Goal: Task Accomplishment & Management: Use online tool/utility

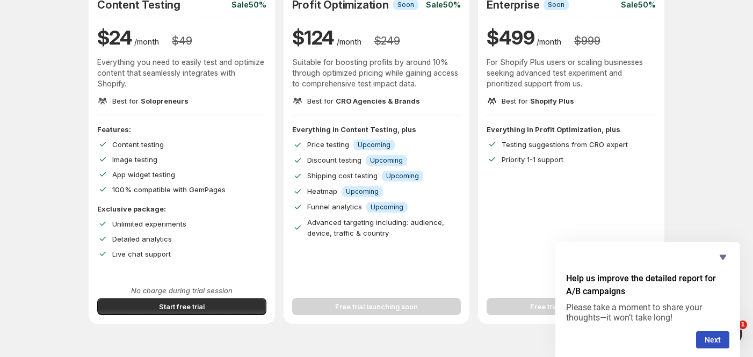
scroll to position [143, 0]
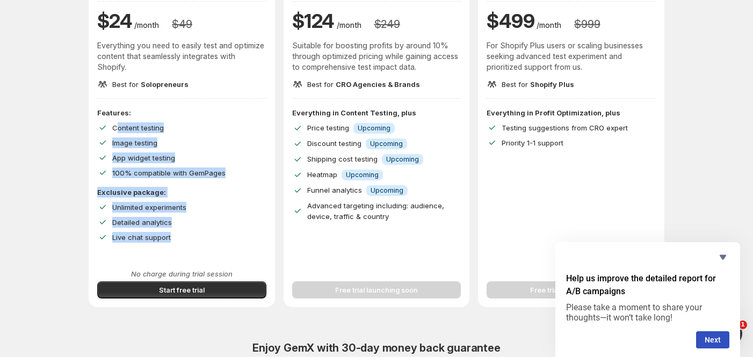
drag, startPoint x: 118, startPoint y: 128, endPoint x: 204, endPoint y: 236, distance: 138.1
click at [204, 236] on div "Features: Content testing Image testing App widget testing 100% compatible with…" at bounding box center [181, 174] width 169 height 135
click at [166, 293] on span "Start free trial" at bounding box center [182, 290] width 46 height 11
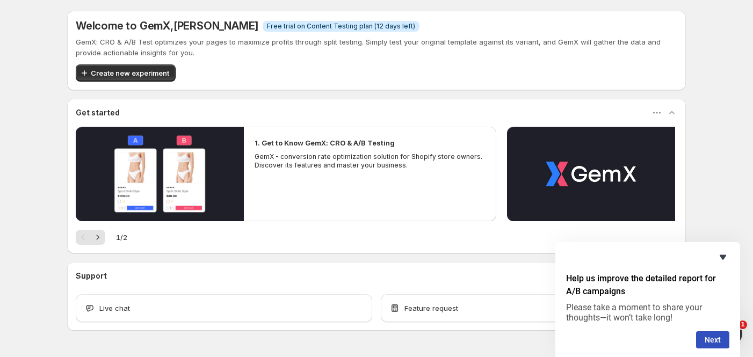
click at [721, 256] on icon "Hide survey" at bounding box center [723, 257] width 6 height 5
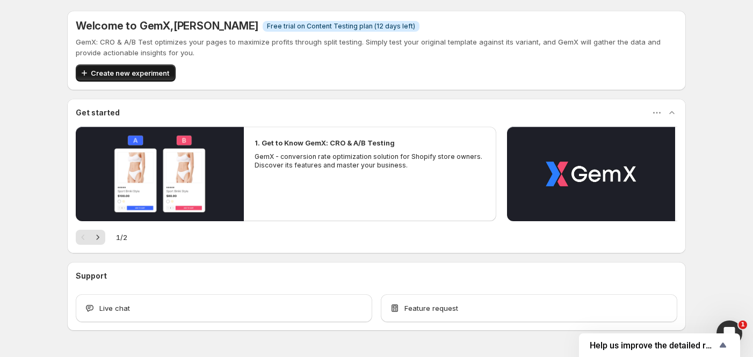
click at [157, 70] on span "Create new experiment" at bounding box center [130, 73] width 78 height 11
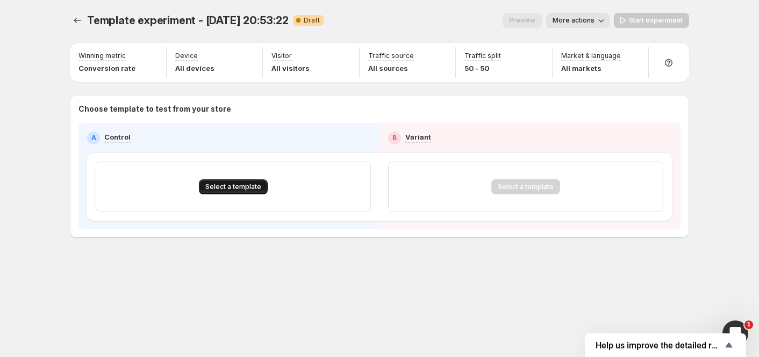
click at [226, 185] on span "Select a template" at bounding box center [233, 187] width 56 height 9
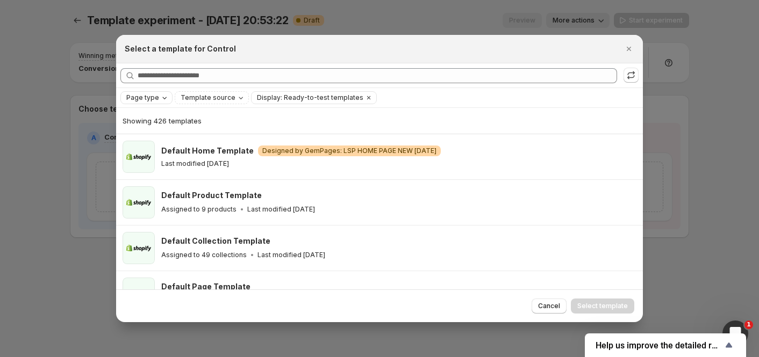
click at [163, 95] on icon "Page type" at bounding box center [164, 97] width 9 height 9
click at [153, 144] on span "Product page" at bounding box center [164, 143] width 46 height 9
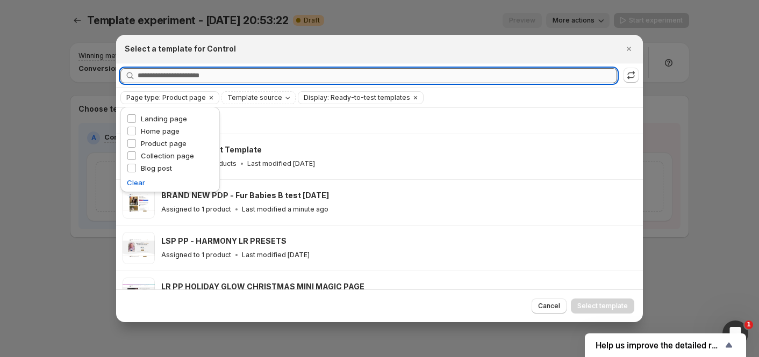
click at [186, 78] on input "Searching all templates" at bounding box center [377, 75] width 479 height 15
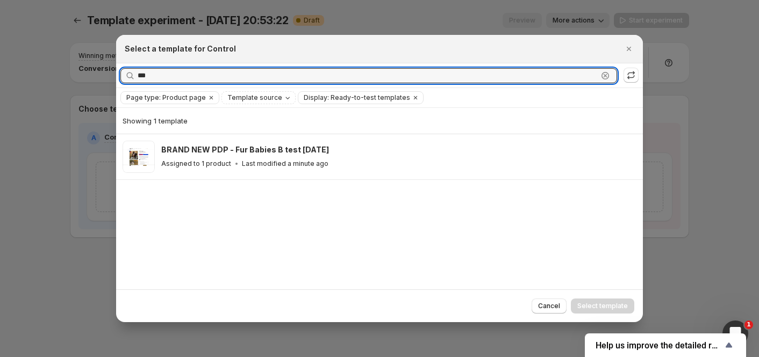
drag, startPoint x: 154, startPoint y: 77, endPoint x: 73, endPoint y: 71, distance: 81.9
click at [72, 357] on div "Select a template for Control Searching all templates *** Clear Page type: Prod…" at bounding box center [379, 357] width 759 height 0
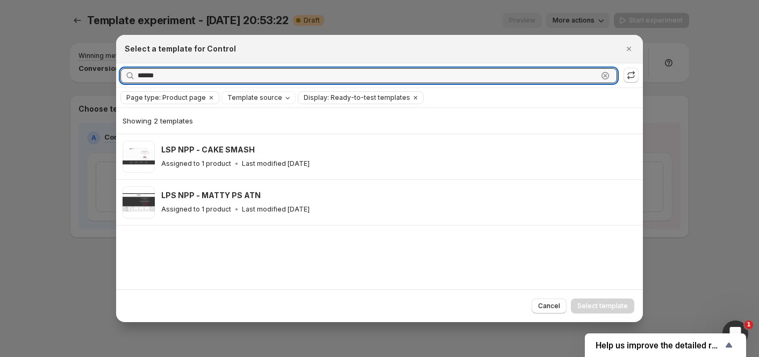
type input "*****"
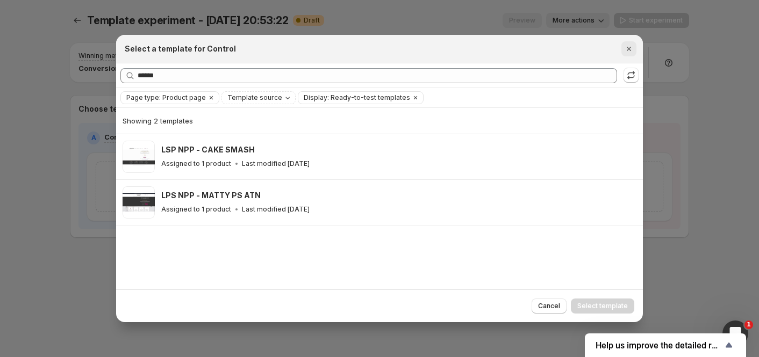
click at [627, 50] on icon "Close" at bounding box center [628, 49] width 11 height 11
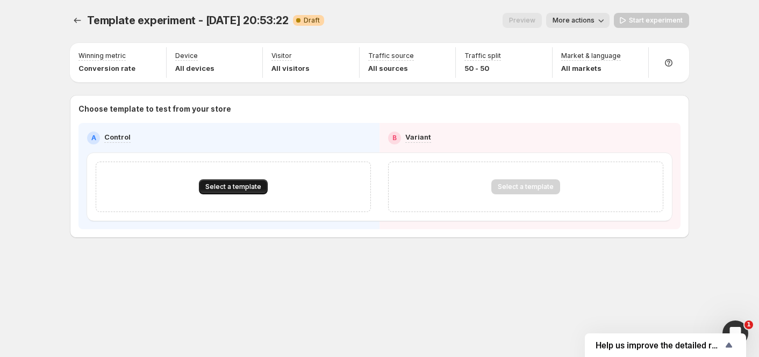
click at [229, 184] on span "Select a template" at bounding box center [233, 187] width 56 height 9
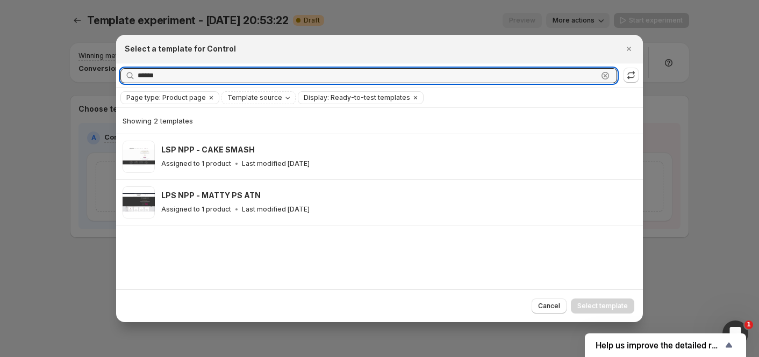
drag, startPoint x: 188, startPoint y: 77, endPoint x: 89, endPoint y: 74, distance: 98.4
click at [89, 357] on div "Select a template for Control Searching all templates ***** Clear Page type: Pr…" at bounding box center [379, 357] width 759 height 0
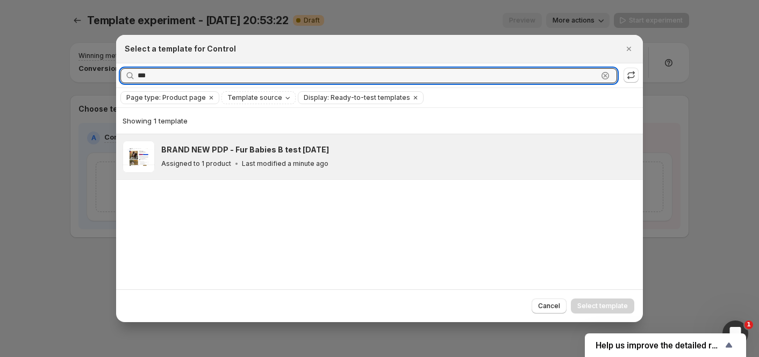
type input "***"
click at [269, 149] on h3 "BRAND NEW PDP - Fur Babies B test [DATE]" at bounding box center [245, 150] width 168 height 11
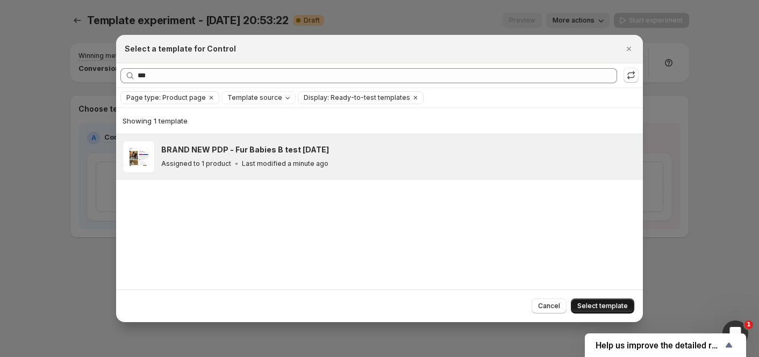
click at [582, 303] on span "Select template" at bounding box center [602, 306] width 51 height 9
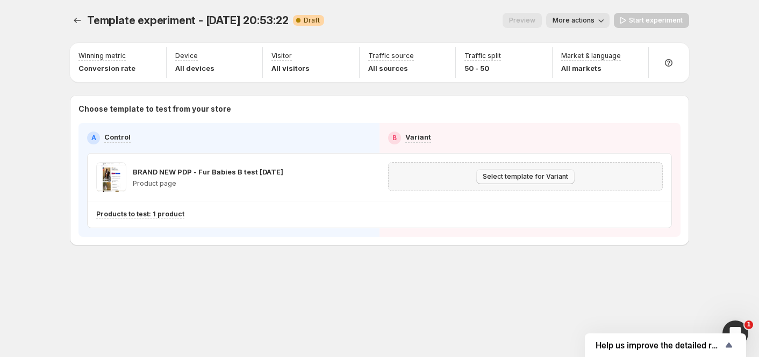
click at [496, 176] on span "Select template for Variant" at bounding box center [525, 176] width 85 height 9
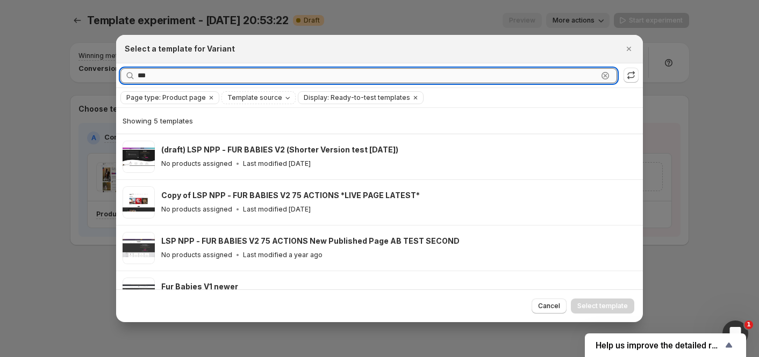
click at [182, 76] on input "***" at bounding box center [368, 75] width 460 height 15
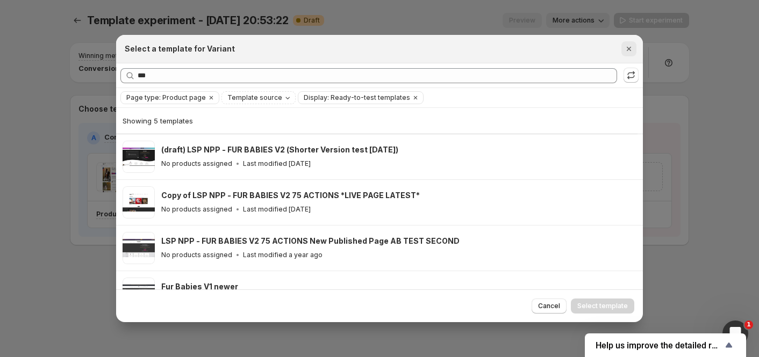
click at [632, 51] on icon "Close" at bounding box center [628, 49] width 11 height 11
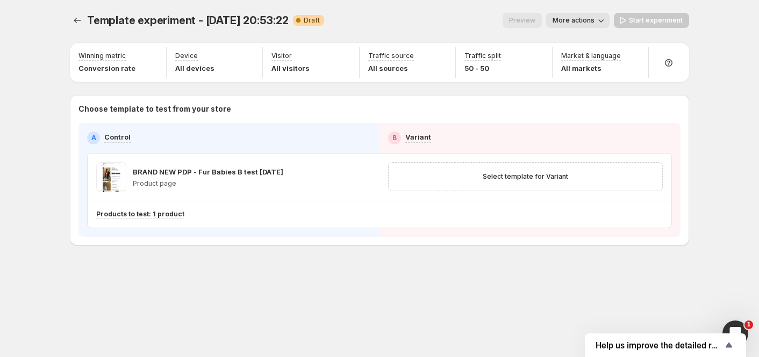
click at [593, 25] on button "More actions" at bounding box center [577, 20] width 63 height 15
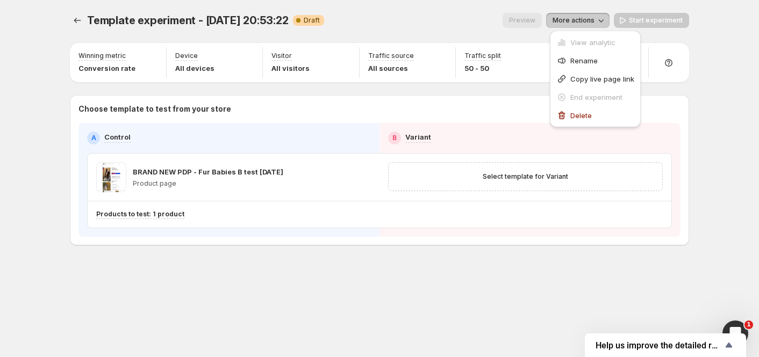
click at [591, 19] on span "More actions" at bounding box center [573, 20] width 42 height 9
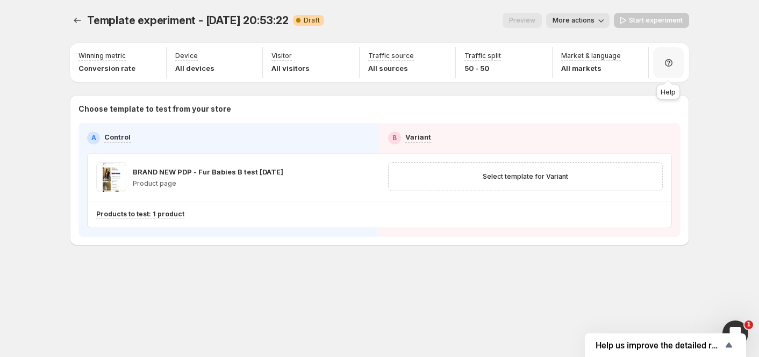
click at [667, 61] on icon at bounding box center [668, 62] width 11 height 11
click at [664, 93] on span "Setup guide" at bounding box center [664, 92] width 40 height 9
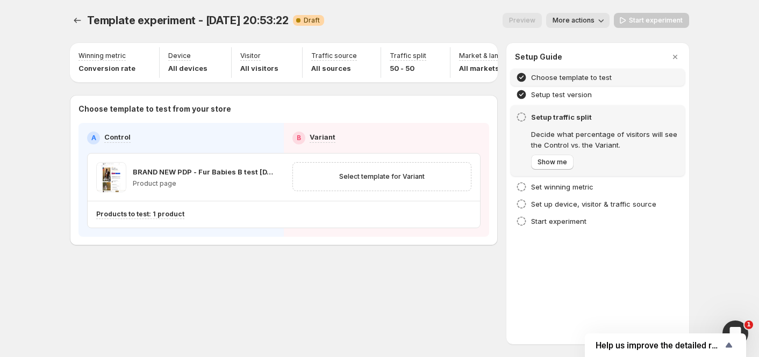
click at [581, 82] on h4 "Choose template to test" at bounding box center [571, 77] width 81 height 11
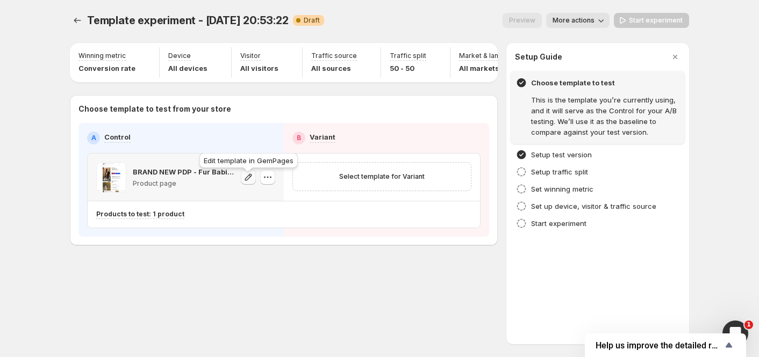
click at [249, 181] on icon "button" at bounding box center [248, 177] width 11 height 11
click at [269, 183] on icon "button" at bounding box center [267, 177] width 11 height 11
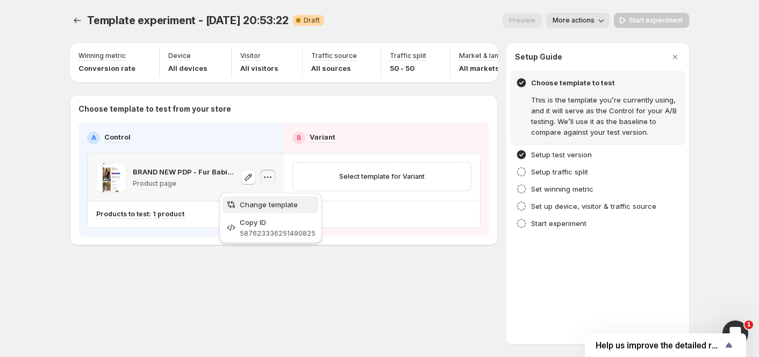
click at [272, 202] on span "Change template" at bounding box center [269, 204] width 58 height 9
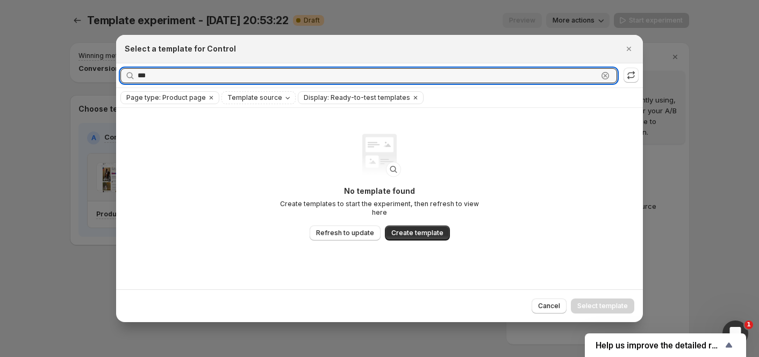
click at [107, 357] on div "Select a template for Control Searching all templates *** Clear Page type: Prod…" at bounding box center [379, 357] width 759 height 0
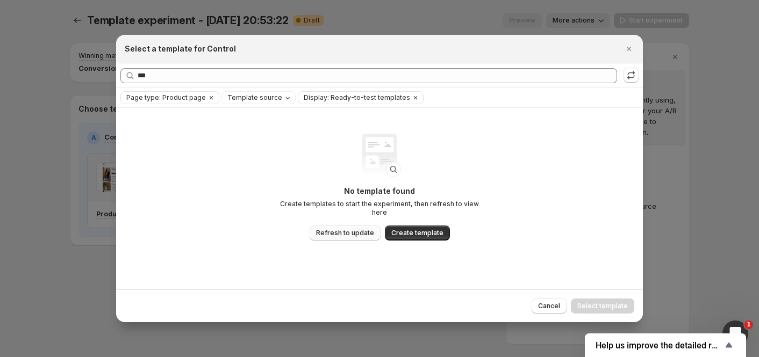
click at [354, 233] on span "Refresh to update" at bounding box center [345, 233] width 58 height 9
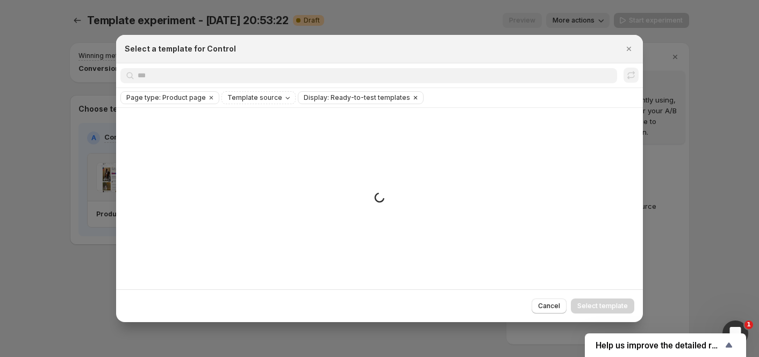
click at [377, 99] on span "Display: Ready-to-test templates" at bounding box center [357, 97] width 106 height 9
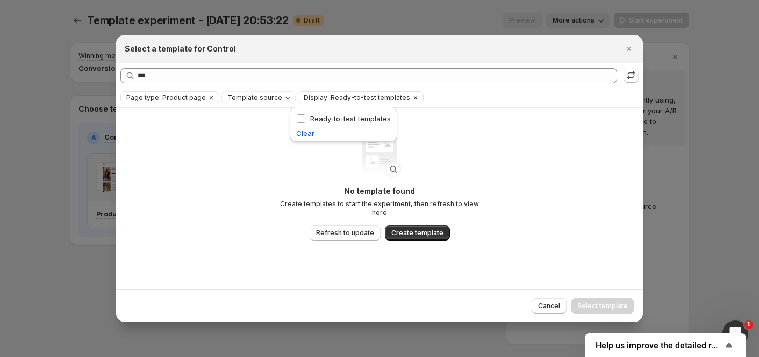
click at [414, 96] on icon "Clear" at bounding box center [415, 97] width 3 height 3
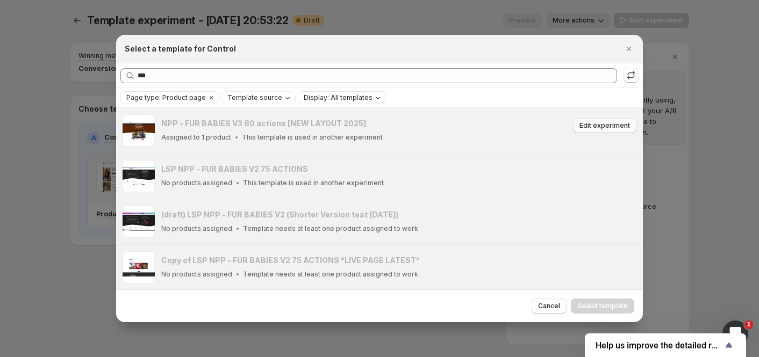
click at [595, 124] on span "Edit experiment" at bounding box center [604, 125] width 51 height 9
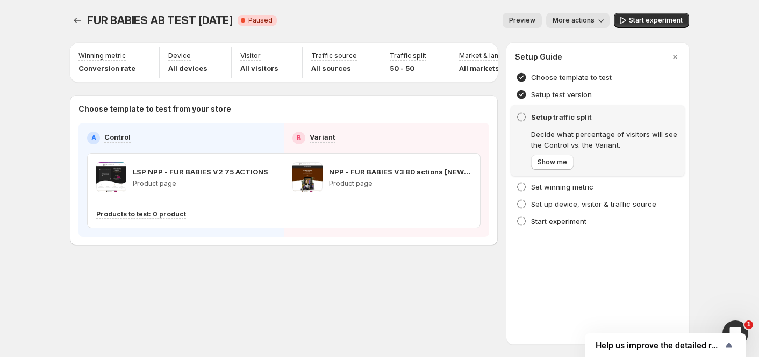
click at [584, 17] on span "More actions" at bounding box center [573, 20] width 42 height 9
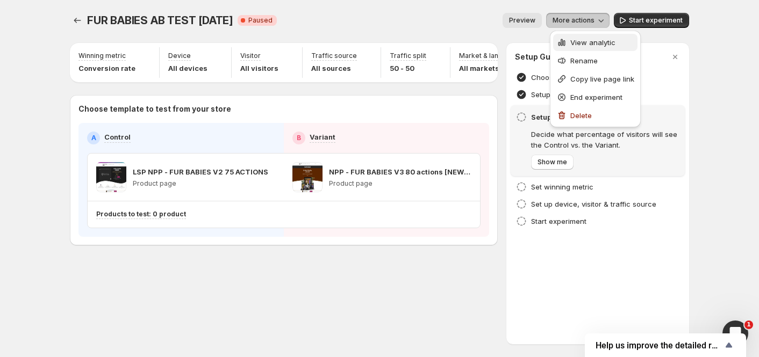
click at [583, 42] on span "View analytic" at bounding box center [592, 42] width 45 height 9
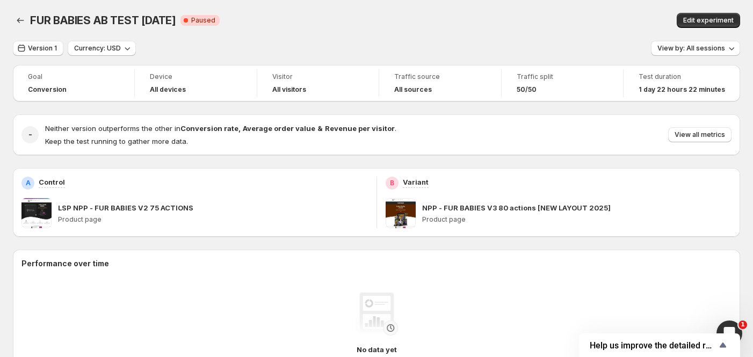
click at [320, 41] on div "Version 1 Currency: USD View by: All sessions" at bounding box center [377, 49] width 728 height 16
click at [720, 22] on span "Edit experiment" at bounding box center [709, 20] width 51 height 9
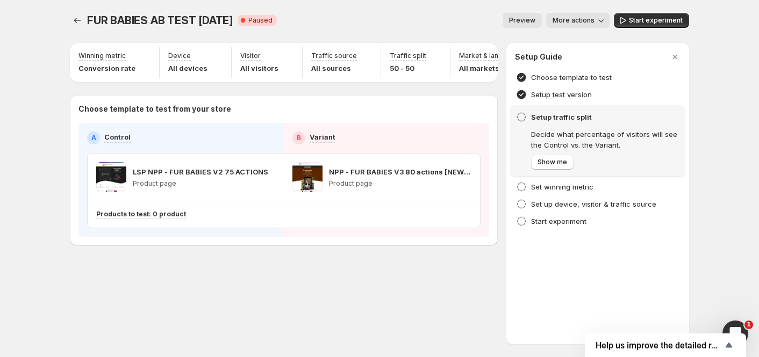
click at [585, 21] on span "More actions" at bounding box center [573, 20] width 42 height 9
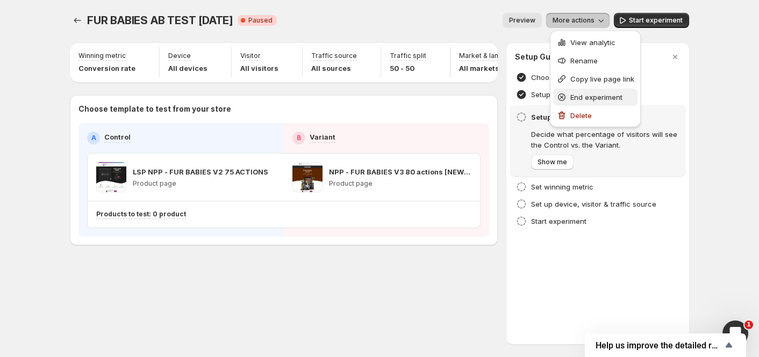
click at [578, 99] on span "End experiment" at bounding box center [596, 97] width 52 height 9
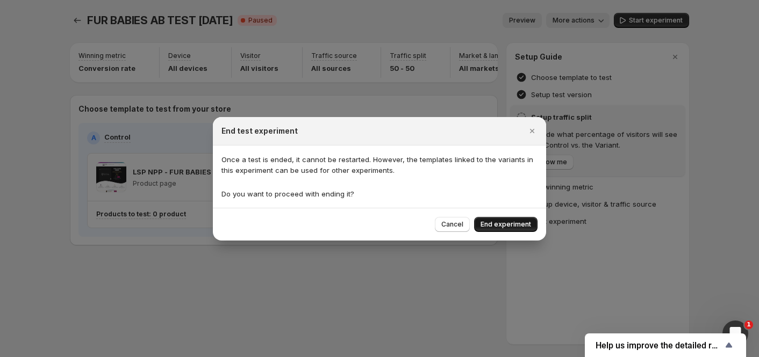
click at [521, 224] on span "End experiment" at bounding box center [505, 224] width 51 height 9
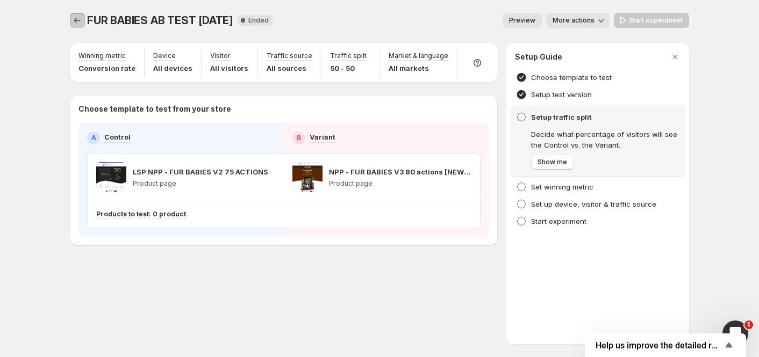
click at [77, 19] on icon "Experiments" at bounding box center [77, 20] width 11 height 11
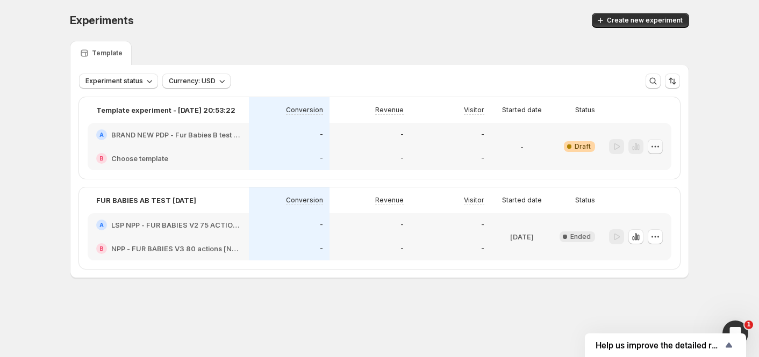
click at [653, 150] on icon "button" at bounding box center [655, 146] width 11 height 11
click at [656, 225] on span "Delete" at bounding box center [646, 223] width 21 height 9
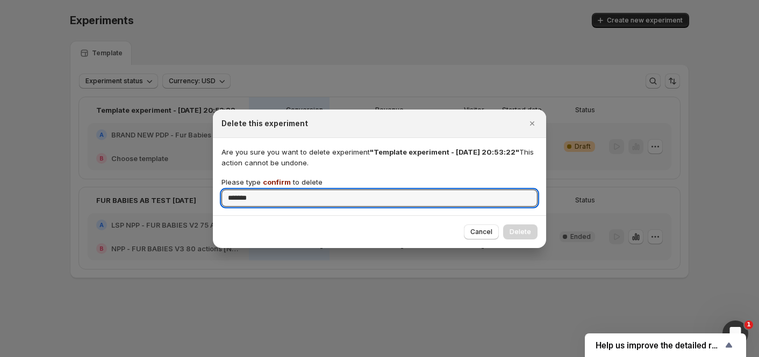
type input "*******"
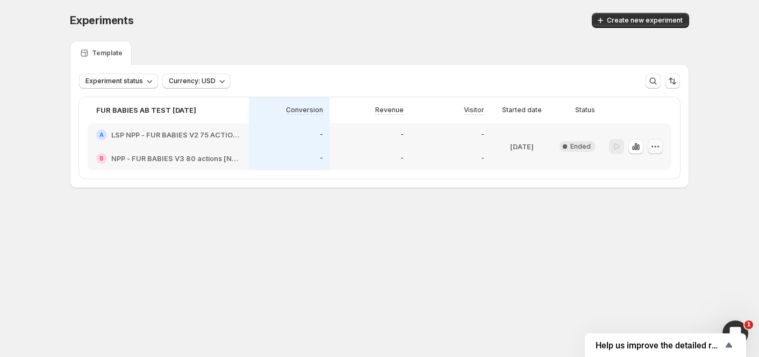
click at [657, 149] on icon "button" at bounding box center [655, 146] width 11 height 11
click at [641, 228] on span "Delete" at bounding box center [662, 223] width 52 height 11
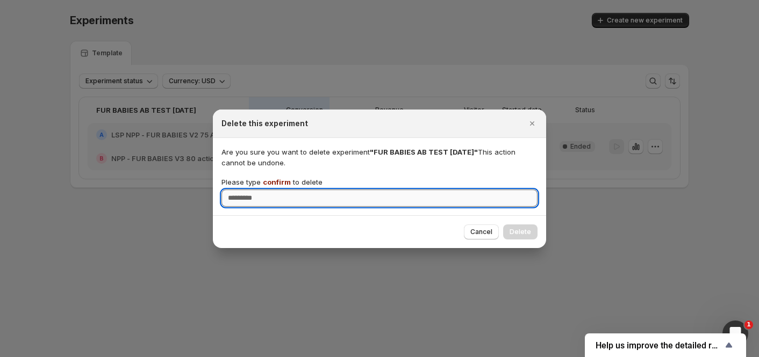
click at [352, 193] on input "Please type confirm to delete" at bounding box center [379, 198] width 316 height 17
type input "*******"
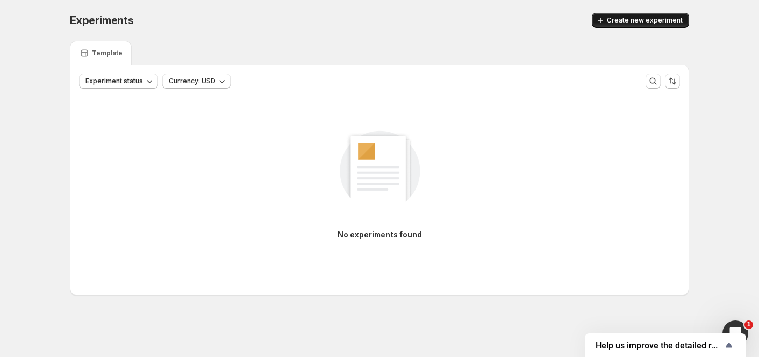
click at [618, 21] on span "Create new experiment" at bounding box center [645, 20] width 76 height 9
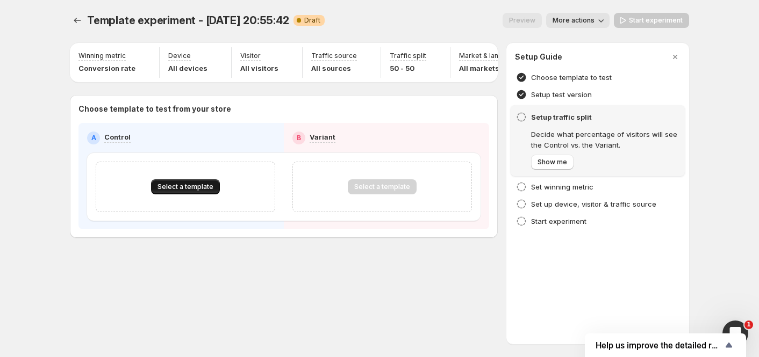
click at [178, 191] on span "Select a template" at bounding box center [185, 187] width 56 height 9
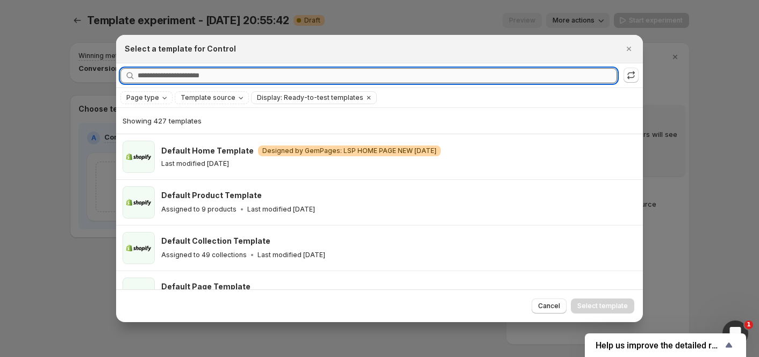
click at [200, 75] on input "Searching all templates" at bounding box center [377, 75] width 479 height 15
type input "*"
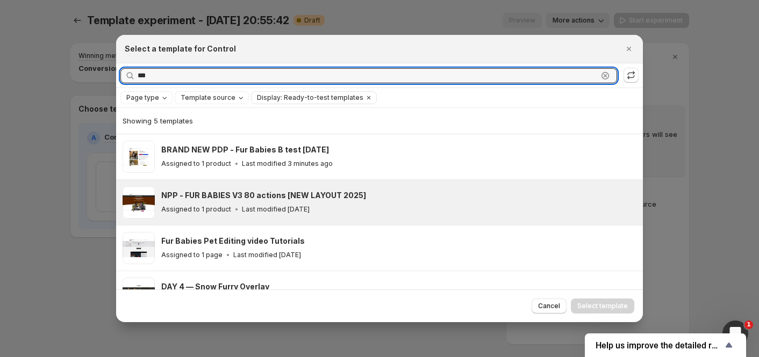
type input "***"
click at [347, 199] on h3 "NPP - FUR BABIES V3 80 actions [NEW LAYOUT 2025]" at bounding box center [263, 195] width 205 height 11
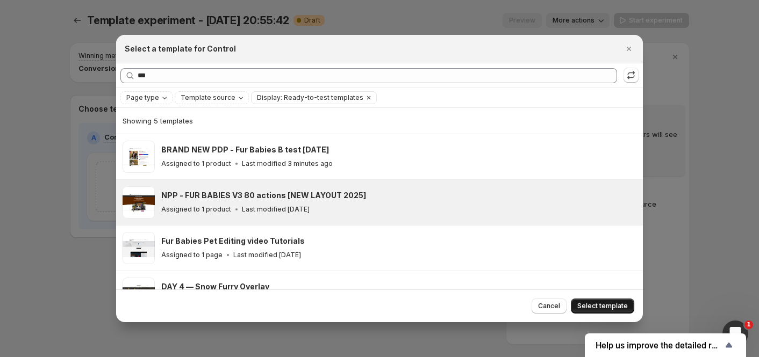
click at [603, 304] on span "Select template" at bounding box center [602, 306] width 51 height 9
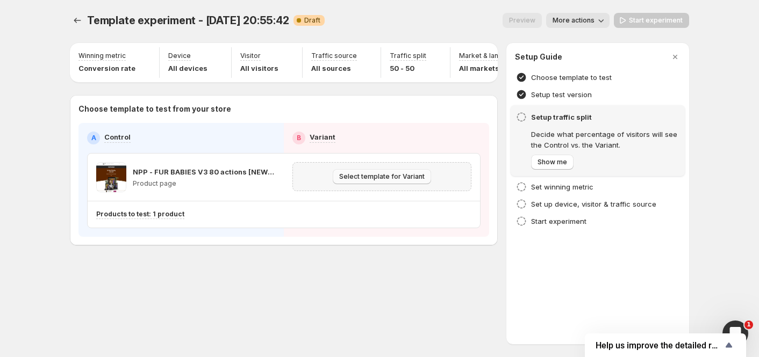
click at [391, 181] on span "Select template for Variant" at bounding box center [381, 176] width 85 height 9
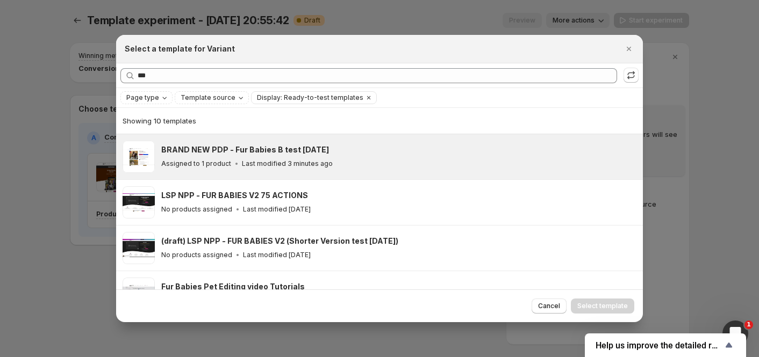
click at [283, 146] on h3 "BRAND NEW PDP - Fur Babies B test [DATE]" at bounding box center [245, 150] width 168 height 11
click at [602, 308] on span "Select template" at bounding box center [602, 306] width 51 height 9
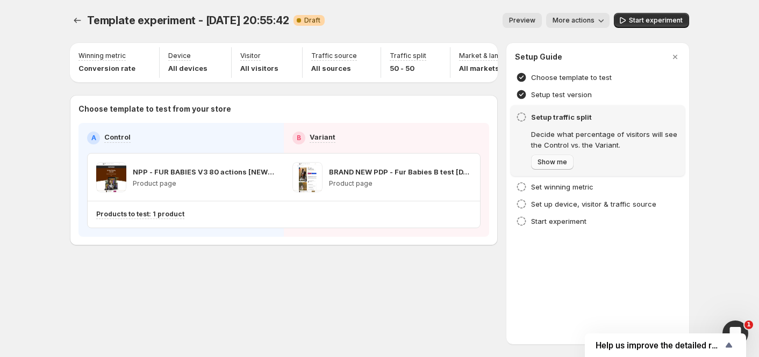
click at [559, 163] on span "Show me" at bounding box center [552, 162] width 30 height 9
click at [543, 162] on span "Next" at bounding box center [544, 162] width 15 height 9
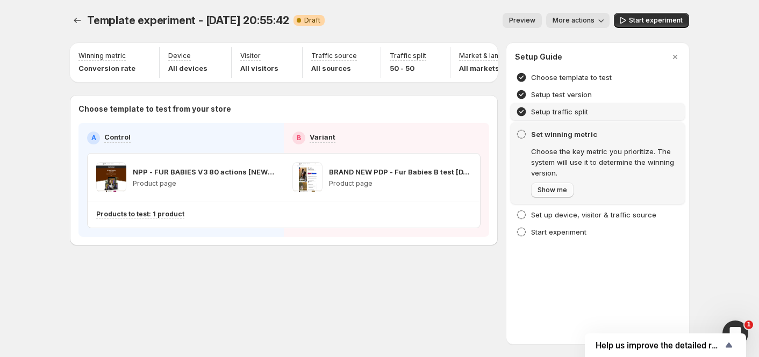
click at [548, 194] on span "Show me" at bounding box center [552, 190] width 30 height 9
click at [550, 192] on span "Next" at bounding box center [544, 190] width 15 height 9
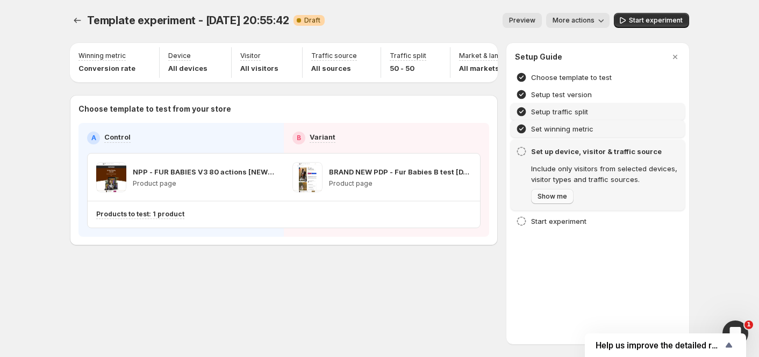
click at [546, 202] on button "Show me" at bounding box center [552, 196] width 42 height 15
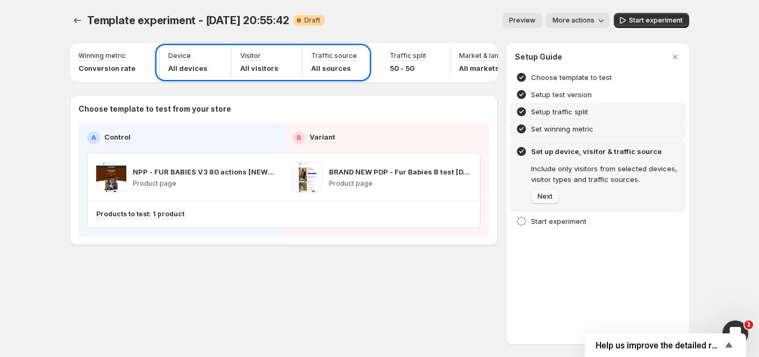
click at [546, 202] on button "Next" at bounding box center [545, 196] width 28 height 15
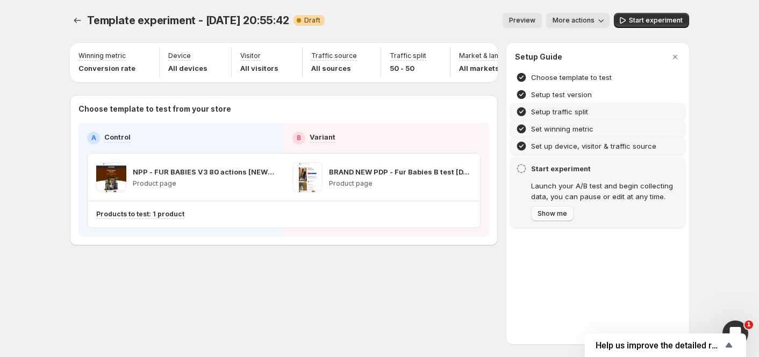
click at [545, 217] on span "Show me" at bounding box center [552, 214] width 30 height 9
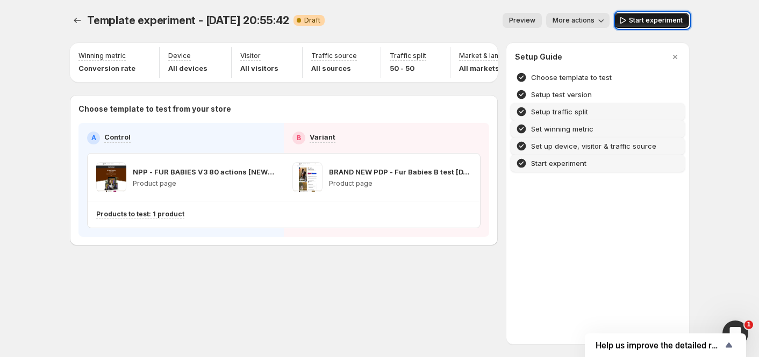
click at [630, 18] on button "Start experiment" at bounding box center [651, 20] width 75 height 15
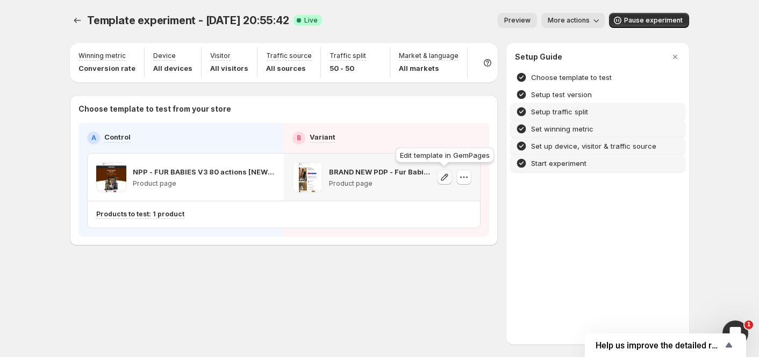
click at [448, 177] on icon "button" at bounding box center [444, 177] width 11 height 11
click at [646, 22] on span "Pause experiment" at bounding box center [653, 20] width 59 height 9
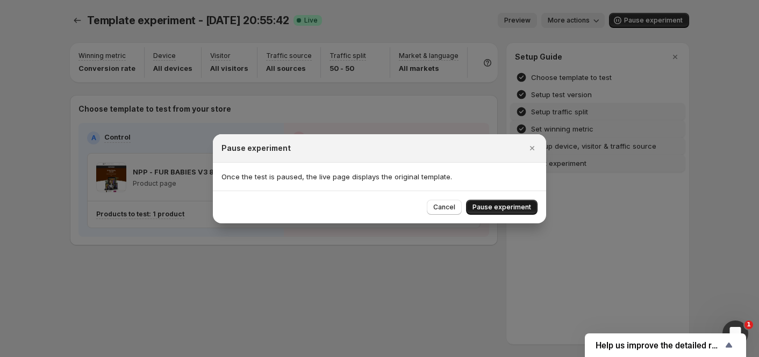
click at [511, 212] on button "Pause experiment" at bounding box center [501, 207] width 71 height 15
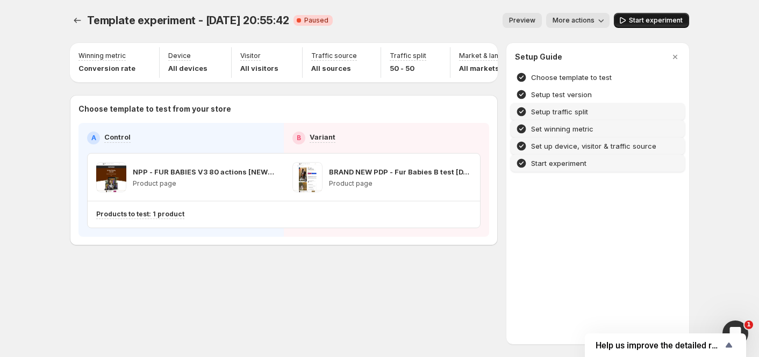
click at [654, 17] on span "Start experiment" at bounding box center [656, 20] width 54 height 9
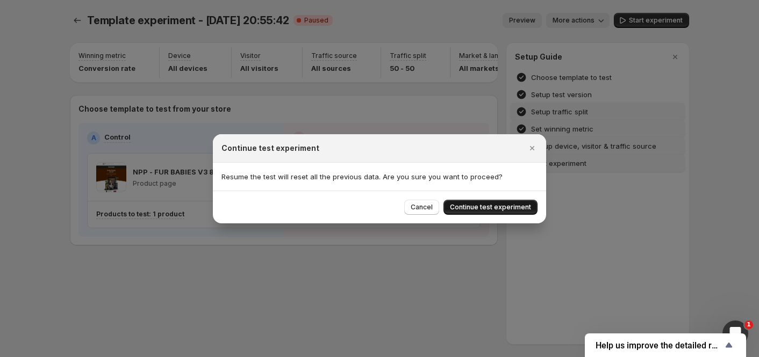
click at [471, 207] on span "Continue test experiment" at bounding box center [490, 207] width 81 height 9
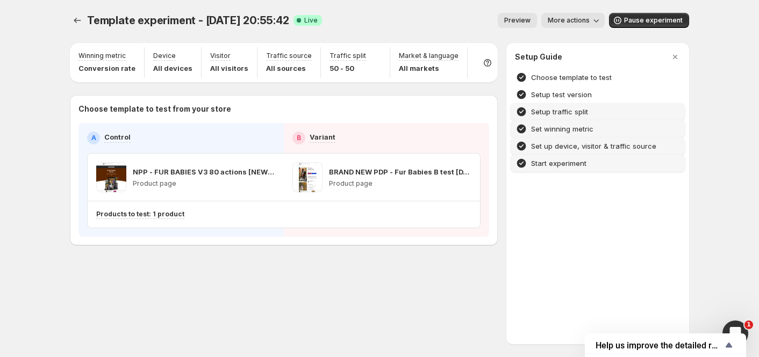
click at [588, 19] on span "More actions" at bounding box center [569, 20] width 42 height 9
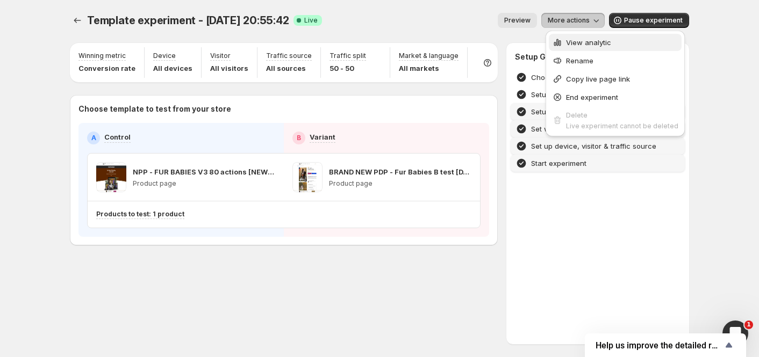
click at [587, 42] on span "View analytic" at bounding box center [588, 42] width 45 height 9
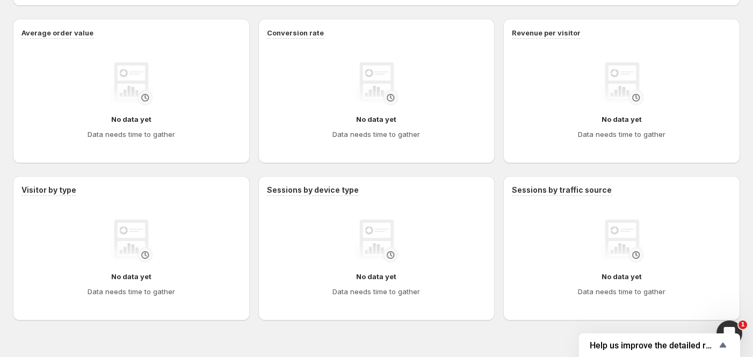
scroll to position [409, 0]
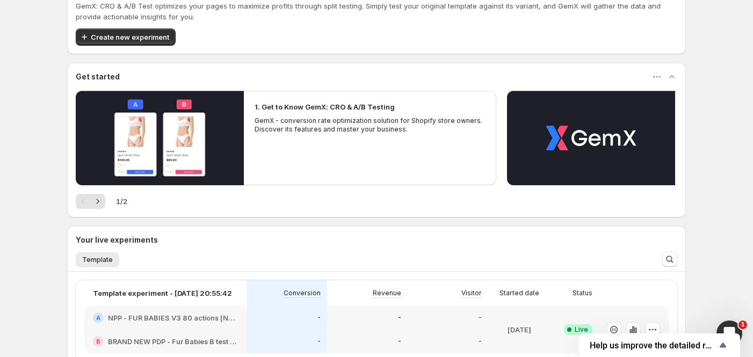
scroll to position [184, 0]
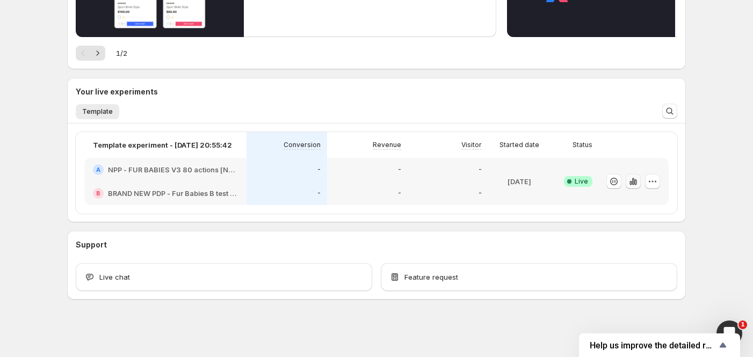
click at [636, 181] on icon "button" at bounding box center [633, 181] width 11 height 11
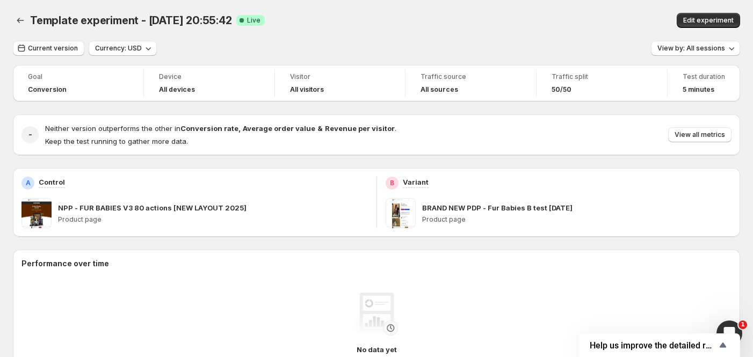
click at [453, 203] on p "BRAND NEW PDP - Fur Babies B test [DATE]" at bounding box center [497, 208] width 150 height 11
click at [710, 22] on span "Edit experiment" at bounding box center [709, 20] width 51 height 9
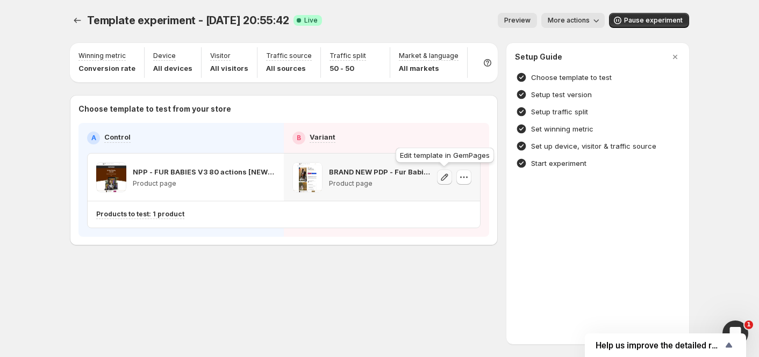
click at [444, 175] on icon "button" at bounding box center [444, 177] width 11 height 11
